Goal: Navigation & Orientation: Understand site structure

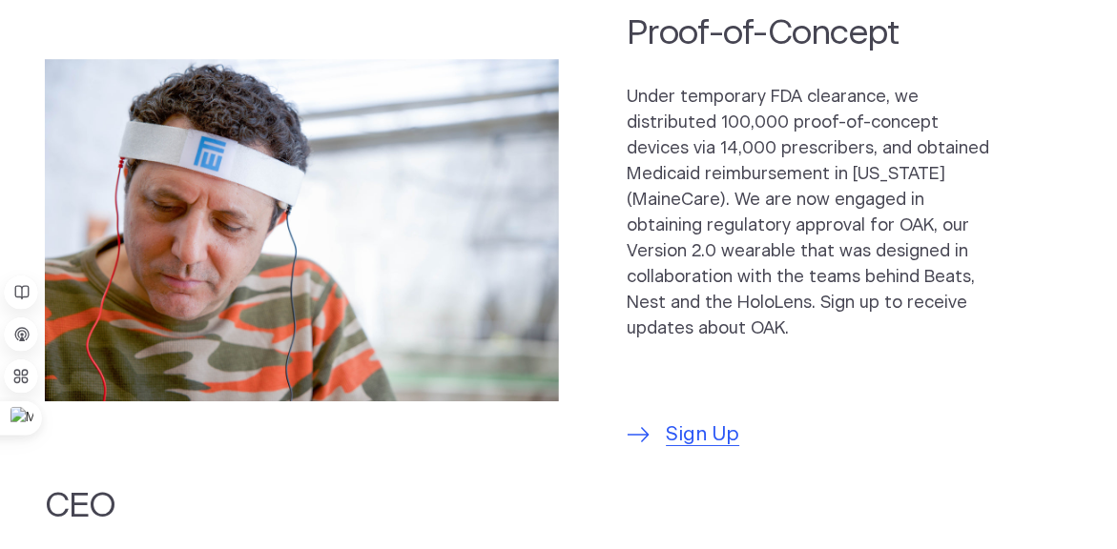
scroll to position [1458, 0]
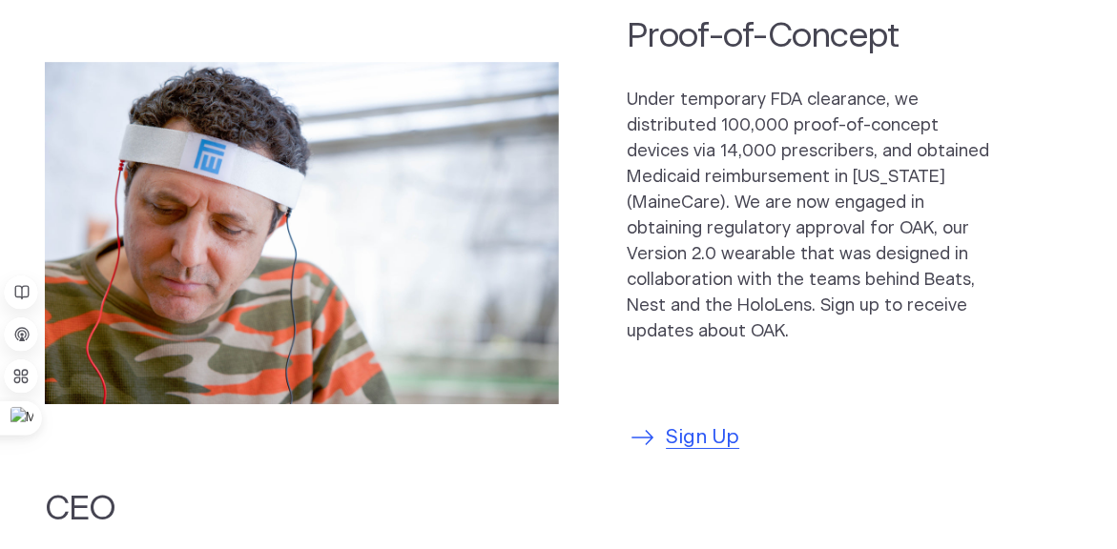
click at [685, 422] on span "Sign Up" at bounding box center [703, 437] width 73 height 31
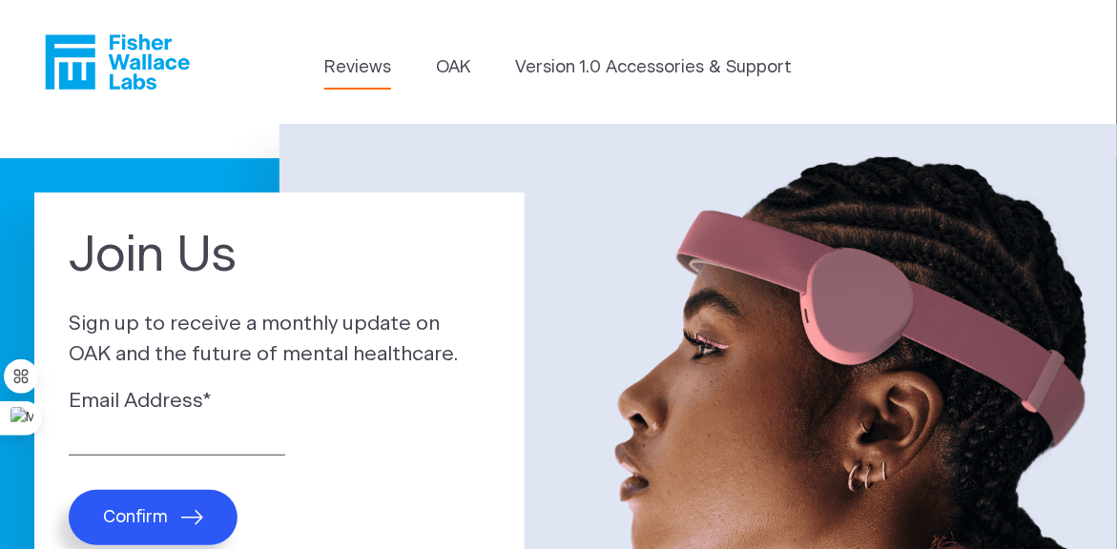
click at [362, 70] on link "Reviews" at bounding box center [357, 68] width 67 height 26
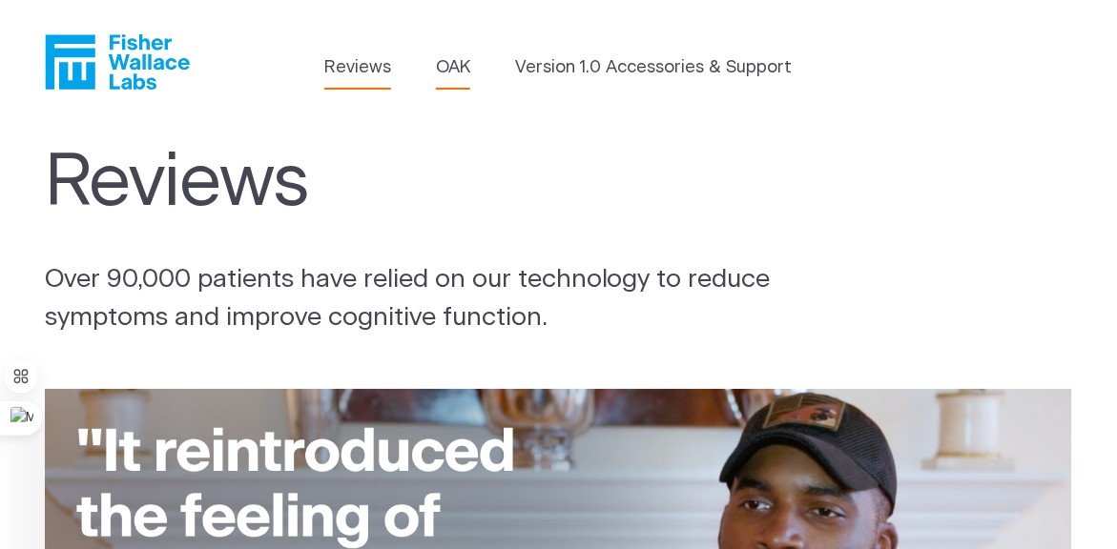
click at [462, 63] on link "OAK" at bounding box center [453, 68] width 34 height 26
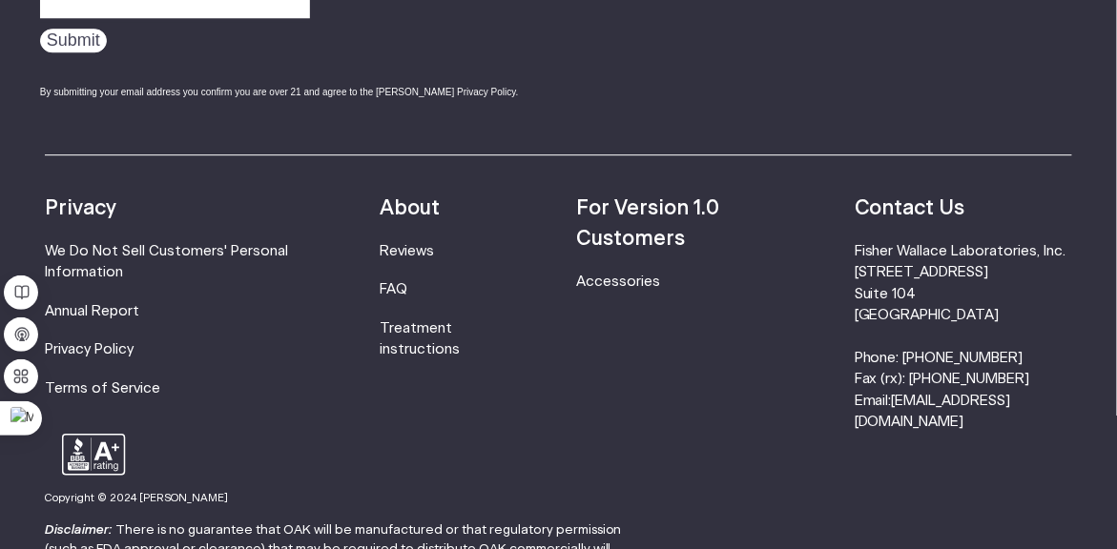
scroll to position [3303, 0]
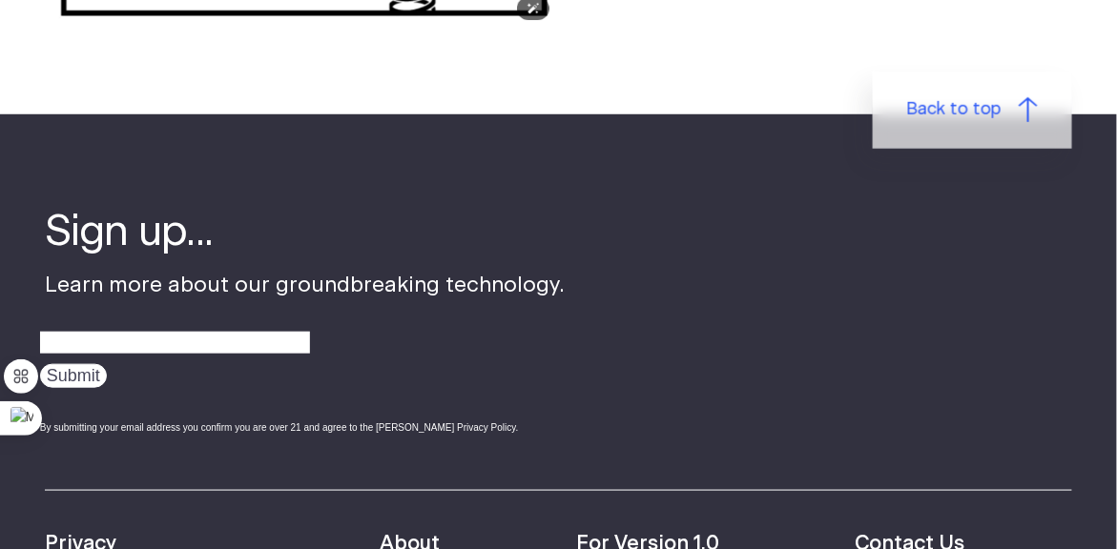
scroll to position [2154, 0]
